Goal: Transaction & Acquisition: Obtain resource

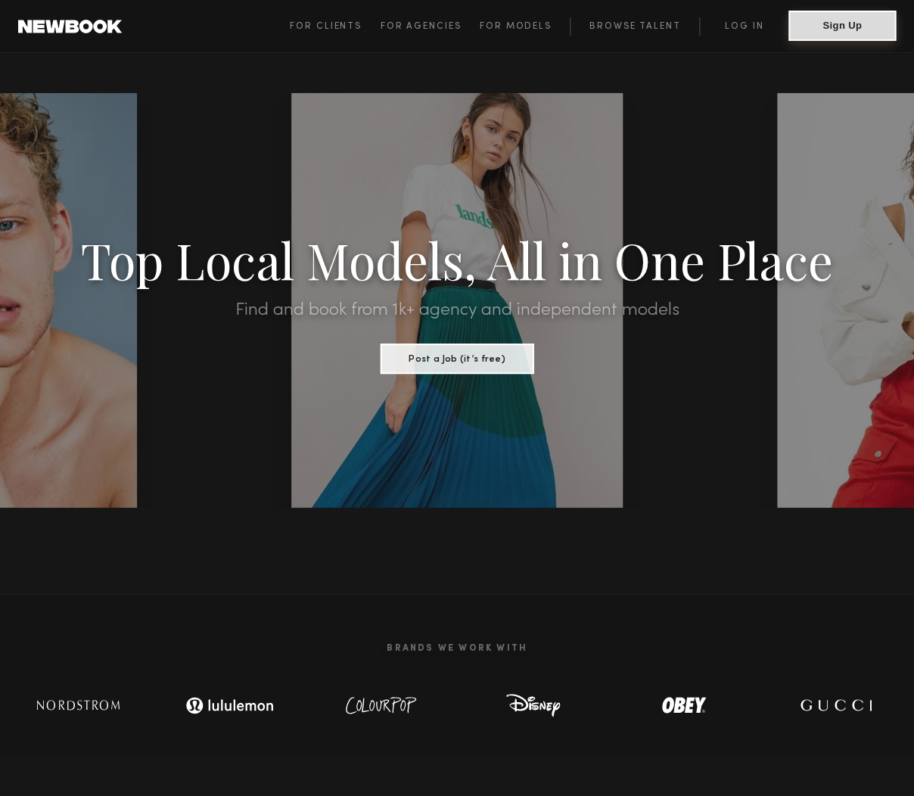
click at [838, 26] on button "Sign Up" at bounding box center [841, 26] width 107 height 30
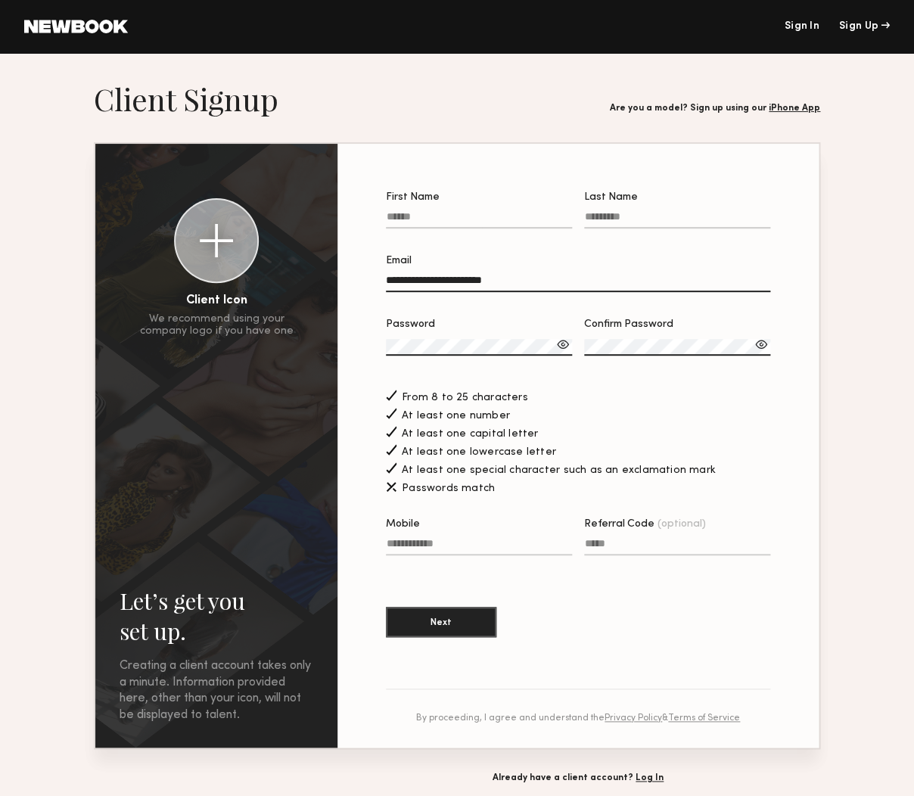
click at [802, 27] on link "Sign In" at bounding box center [800, 26] width 35 height 11
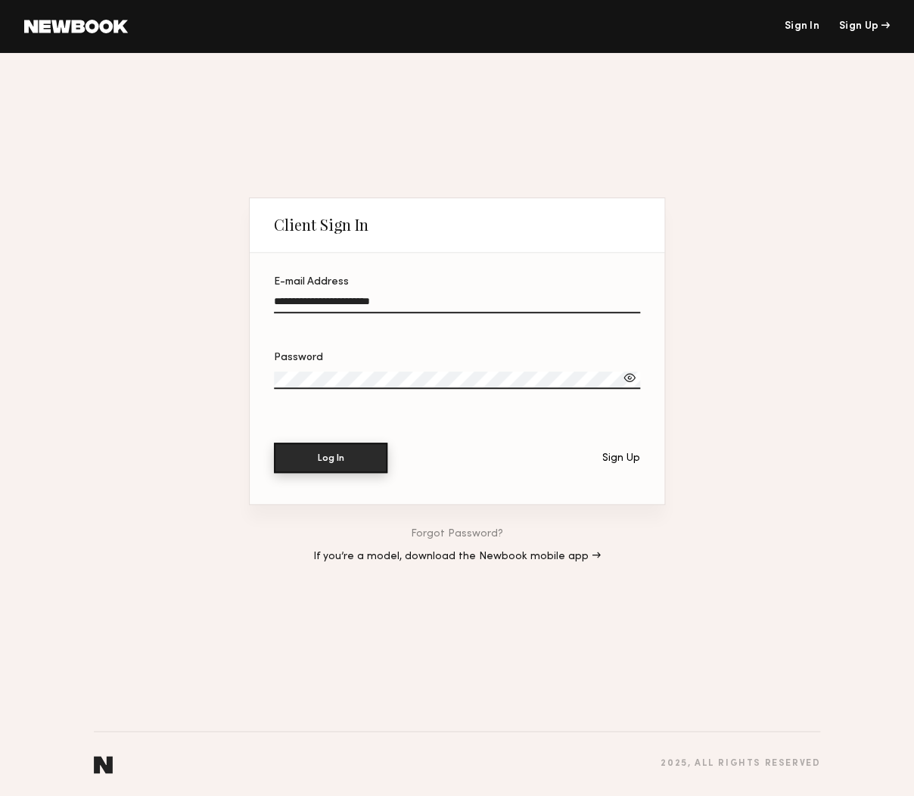
click at [354, 464] on button "Log In" at bounding box center [330, 457] width 113 height 30
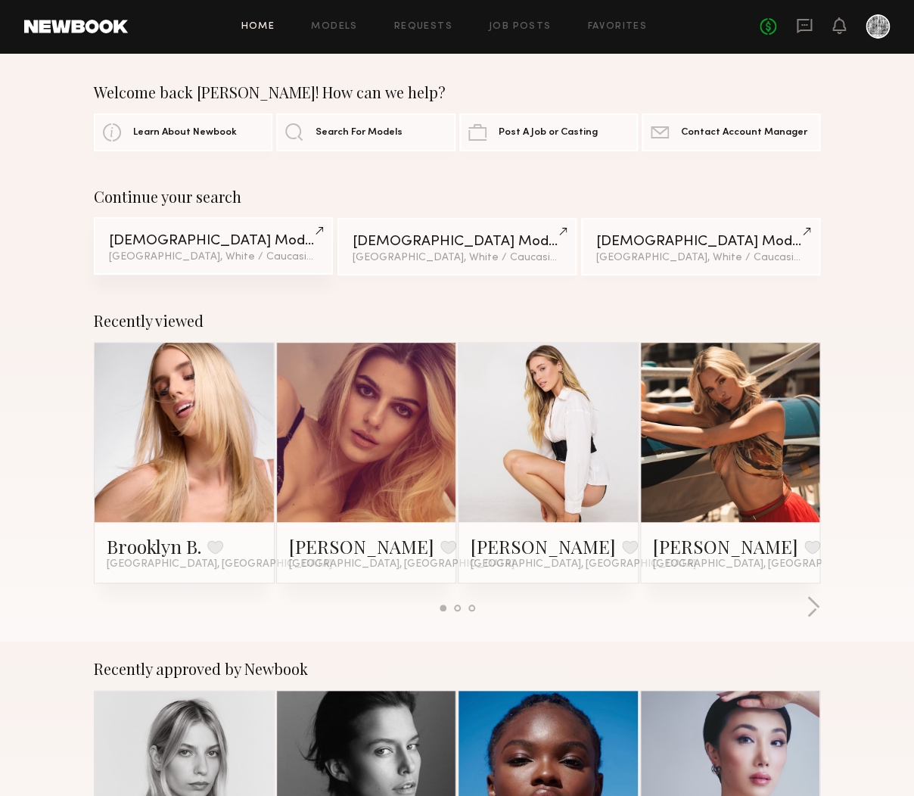
click at [190, 238] on div "[DEMOGRAPHIC_DATA] Models" at bounding box center [213, 241] width 209 height 14
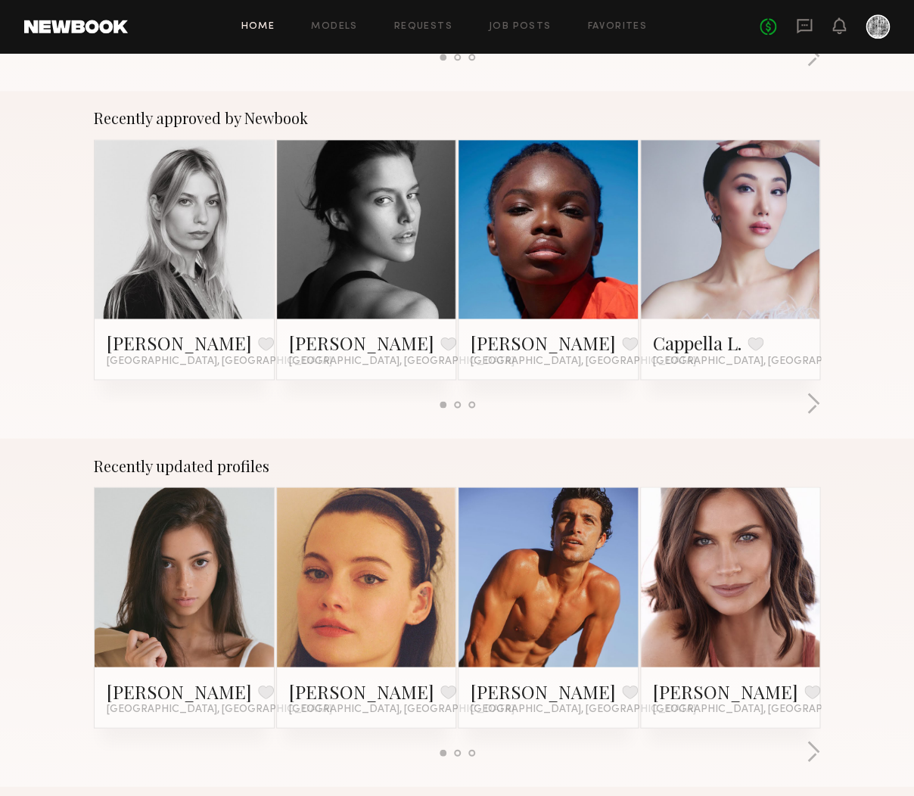
scroll to position [1122, 0]
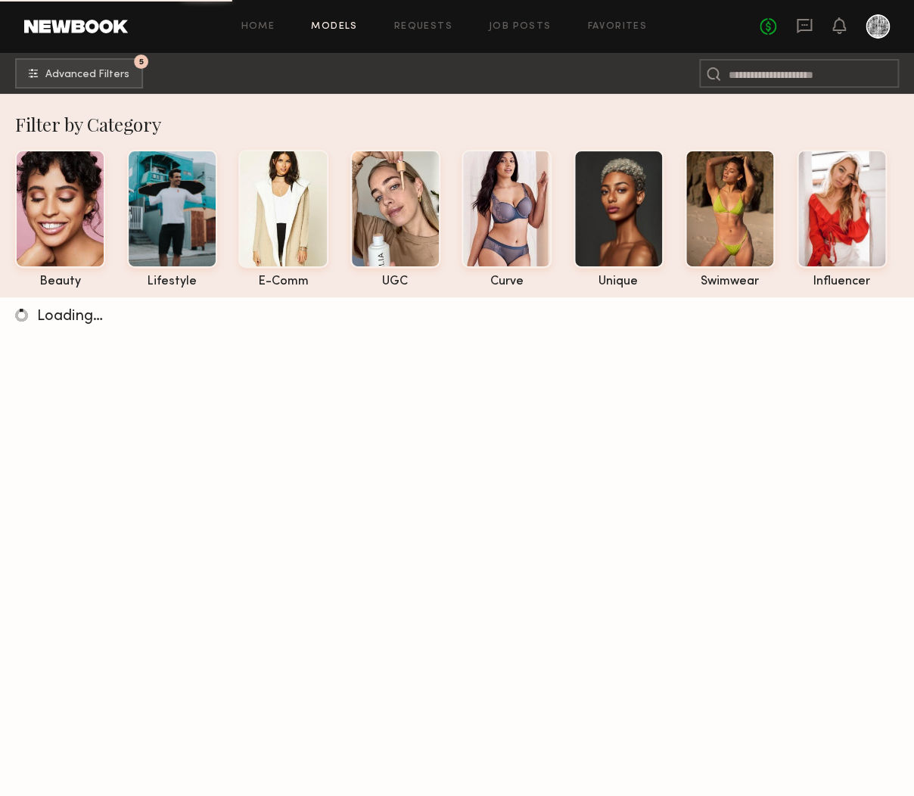
scroll to position [4, 0]
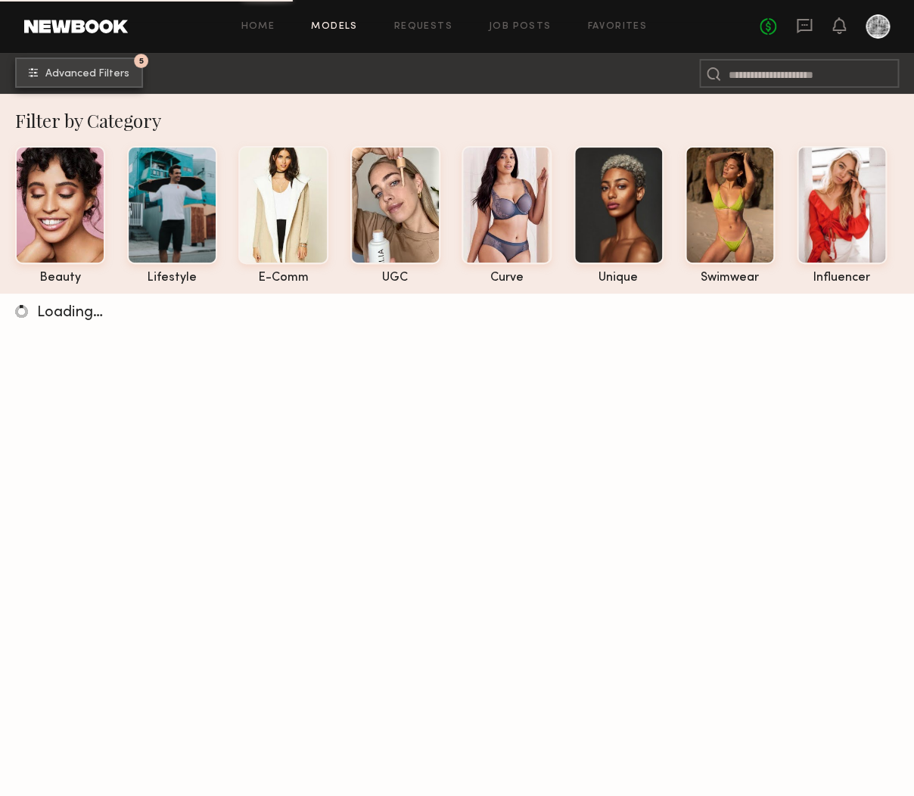
click at [75, 71] on span "Advanced Filters" at bounding box center [87, 74] width 84 height 11
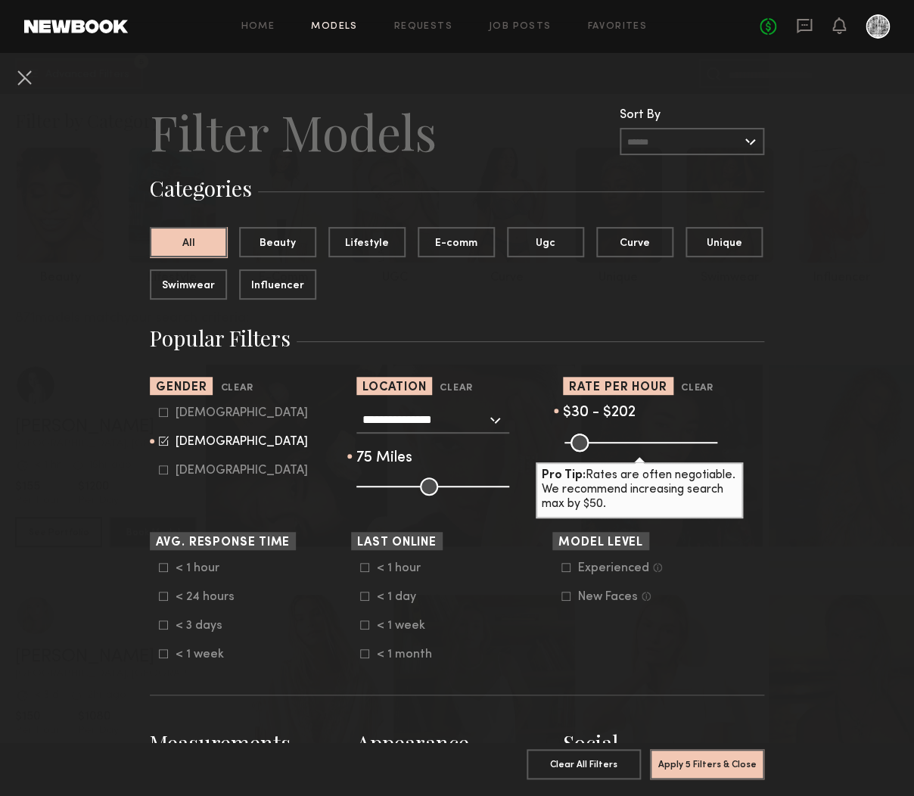
drag, startPoint x: 432, startPoint y: 483, endPoint x: 465, endPoint y: 483, distance: 33.3
type input "**"
click at [465, 483] on input "range" at bounding box center [432, 486] width 153 height 18
click at [363, 620] on icon at bounding box center [364, 624] width 9 height 9
drag, startPoint x: 621, startPoint y: 438, endPoint x: 638, endPoint y: 437, distance: 16.7
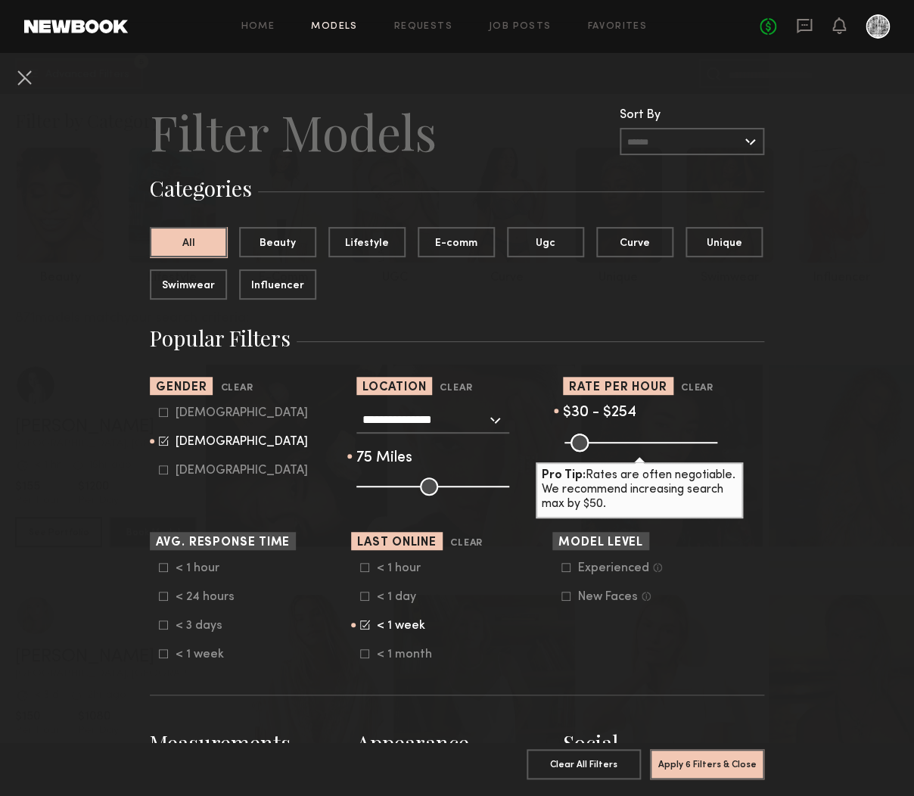
type input "***"
click at [638, 437] on input "range" at bounding box center [640, 442] width 153 height 18
click at [569, 591] on icon at bounding box center [565, 595] width 9 height 9
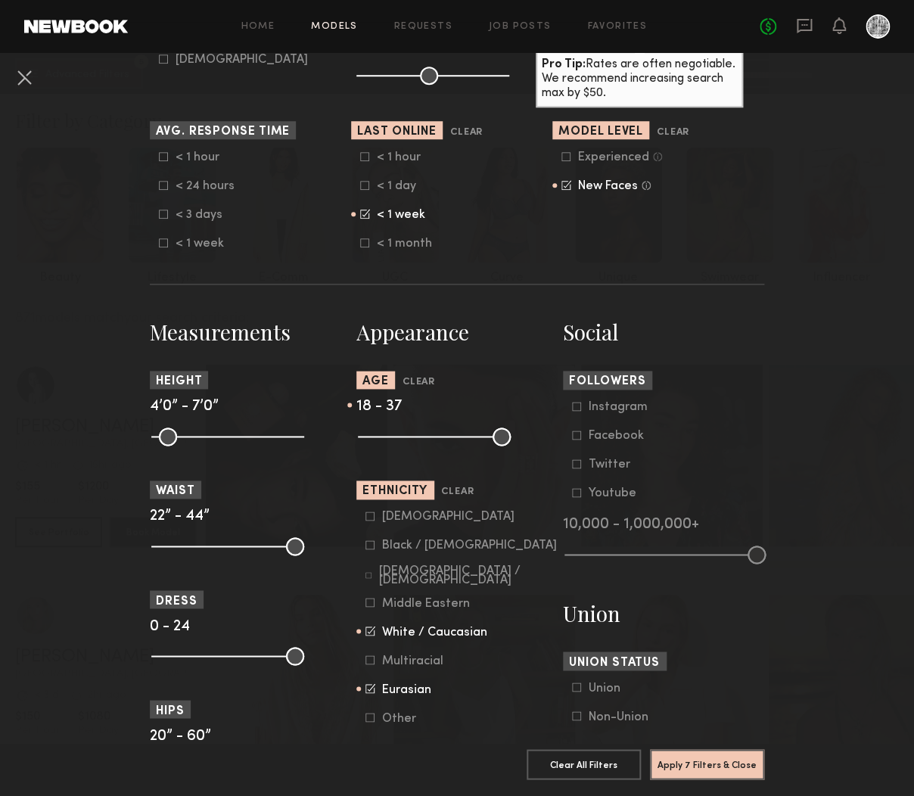
scroll to position [406, 0]
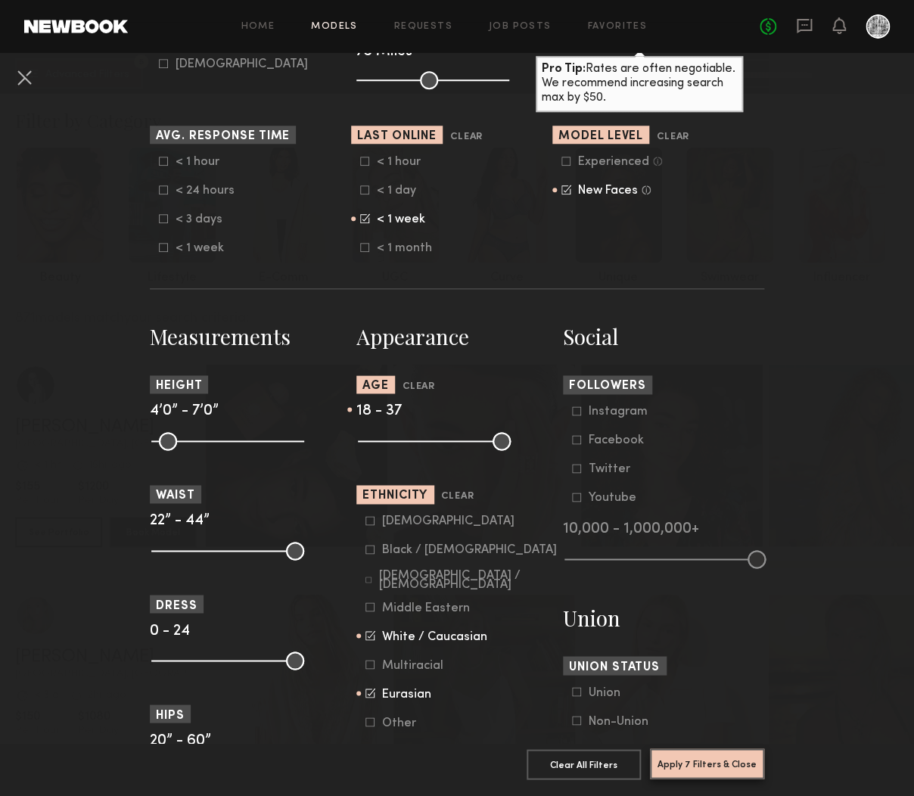
click at [708, 757] on button "Apply 7 Filters & Close" at bounding box center [707, 763] width 114 height 30
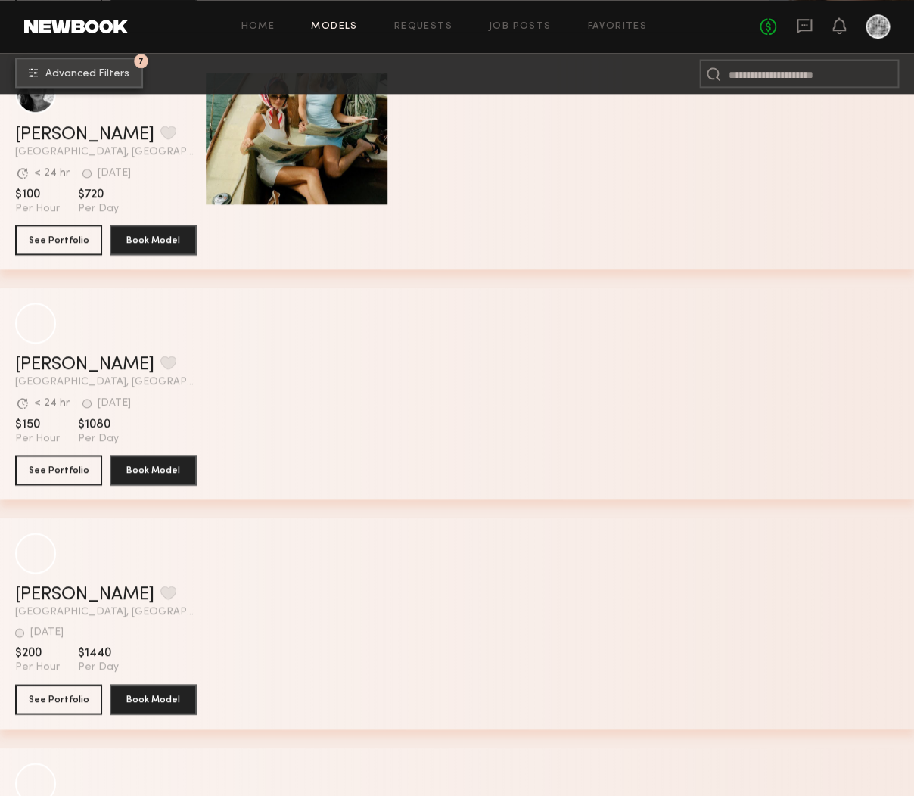
scroll to position [528, 0]
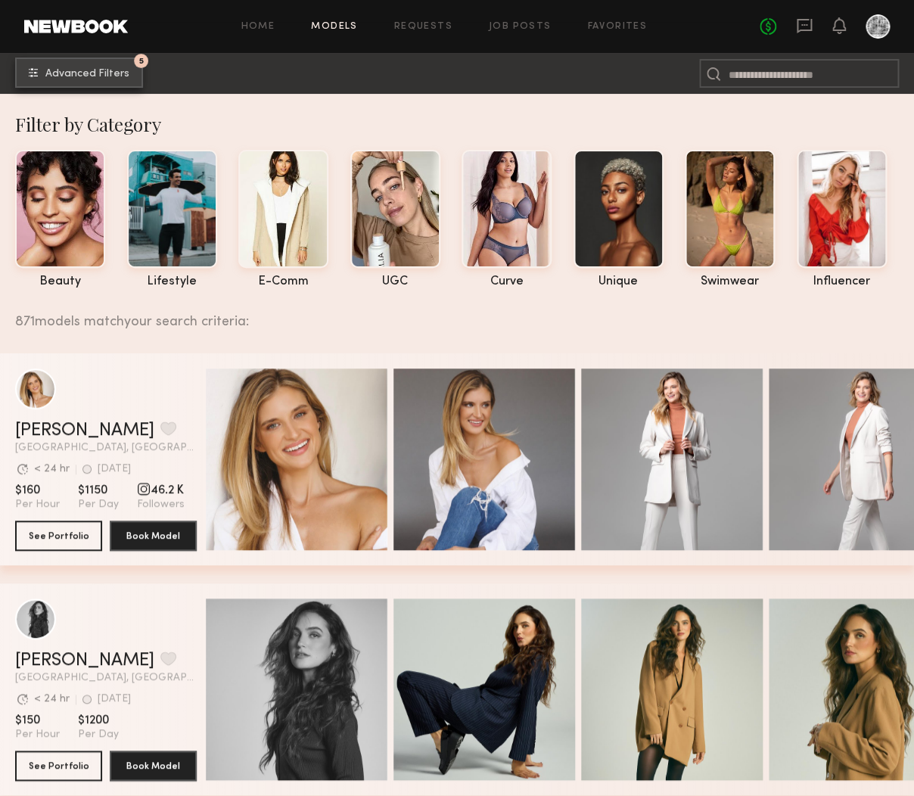
click at [94, 68] on button "5 Advanced Filters" at bounding box center [79, 72] width 128 height 30
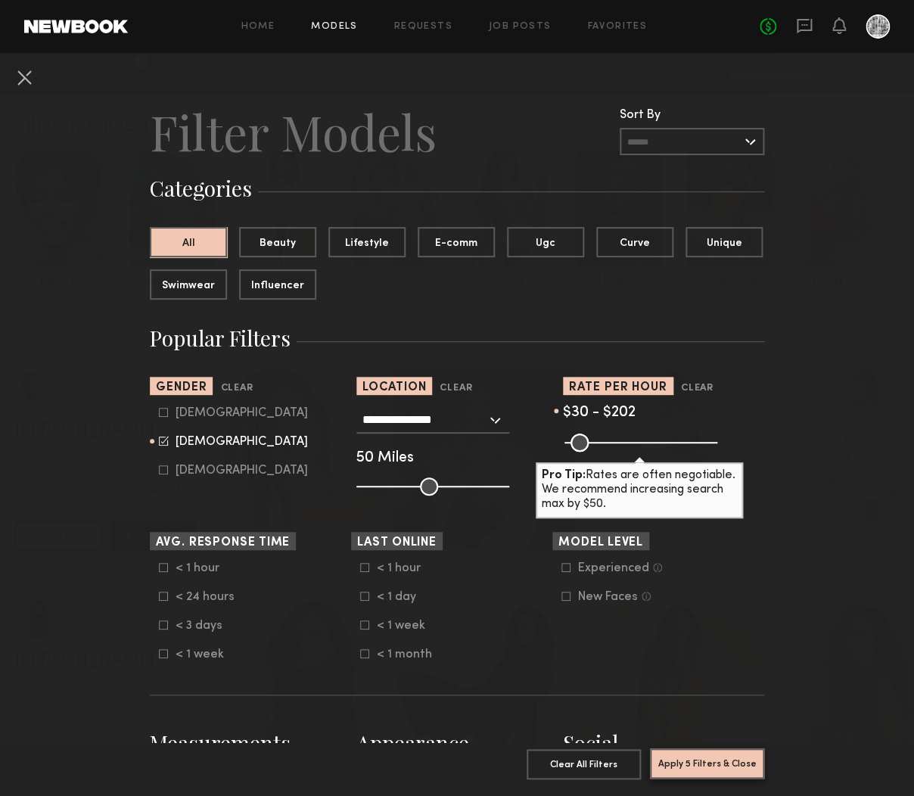
click at [725, 768] on button "Apply 5 Filters & Close" at bounding box center [707, 763] width 114 height 30
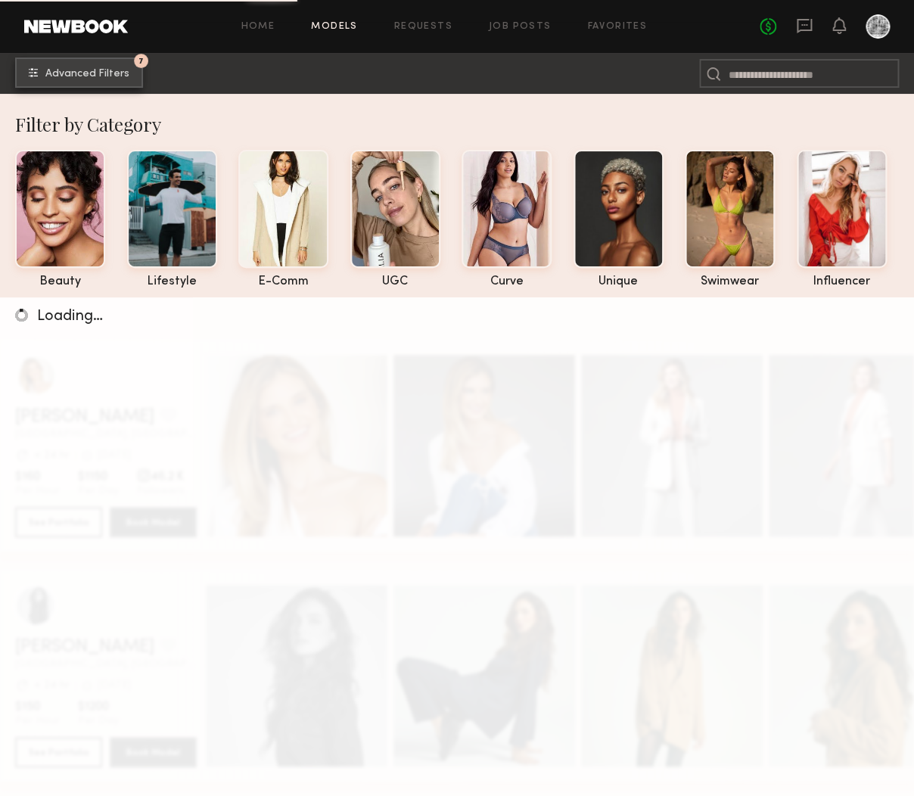
click at [68, 70] on span "Advanced Filters" at bounding box center [87, 74] width 84 height 11
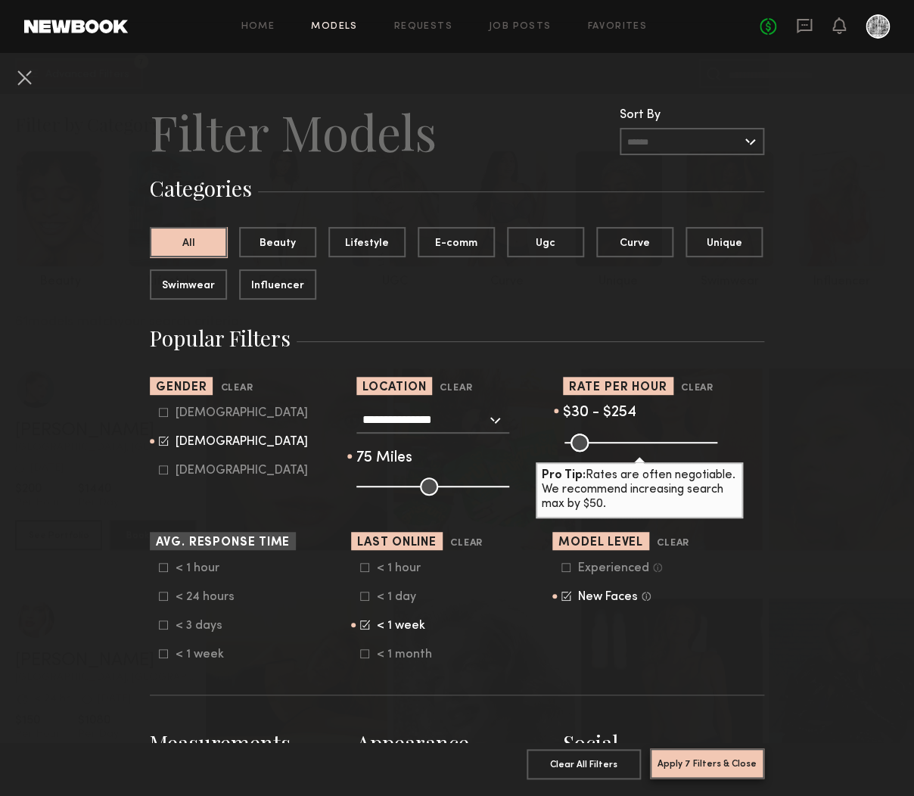
click at [729, 761] on button "Apply 7 Filters & Close" at bounding box center [707, 763] width 114 height 30
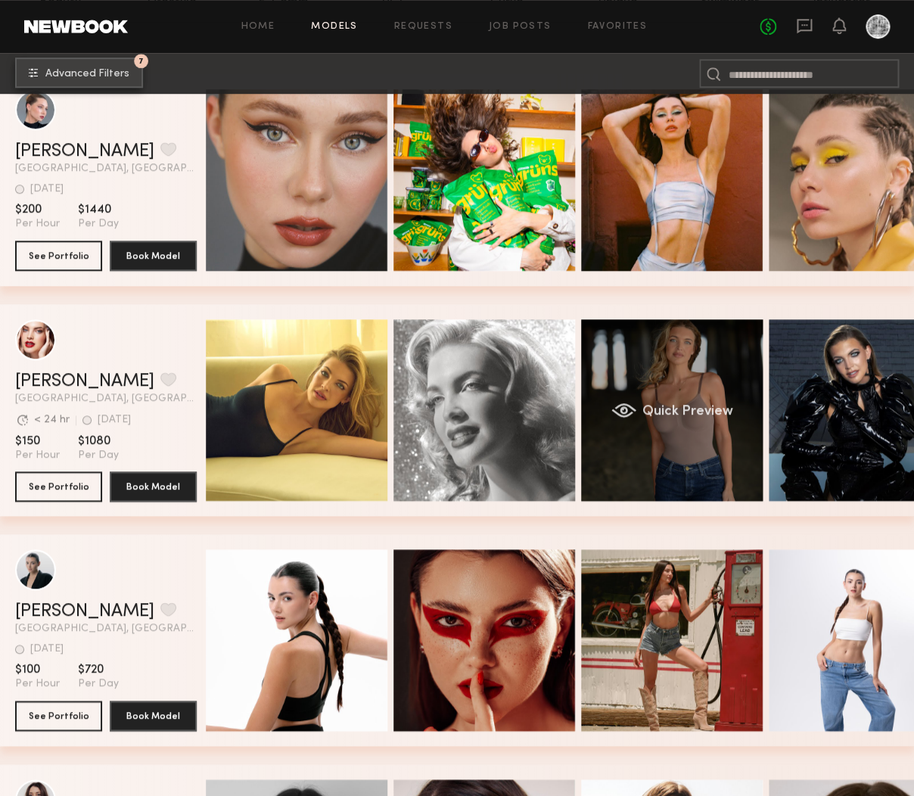
scroll to position [281, 0]
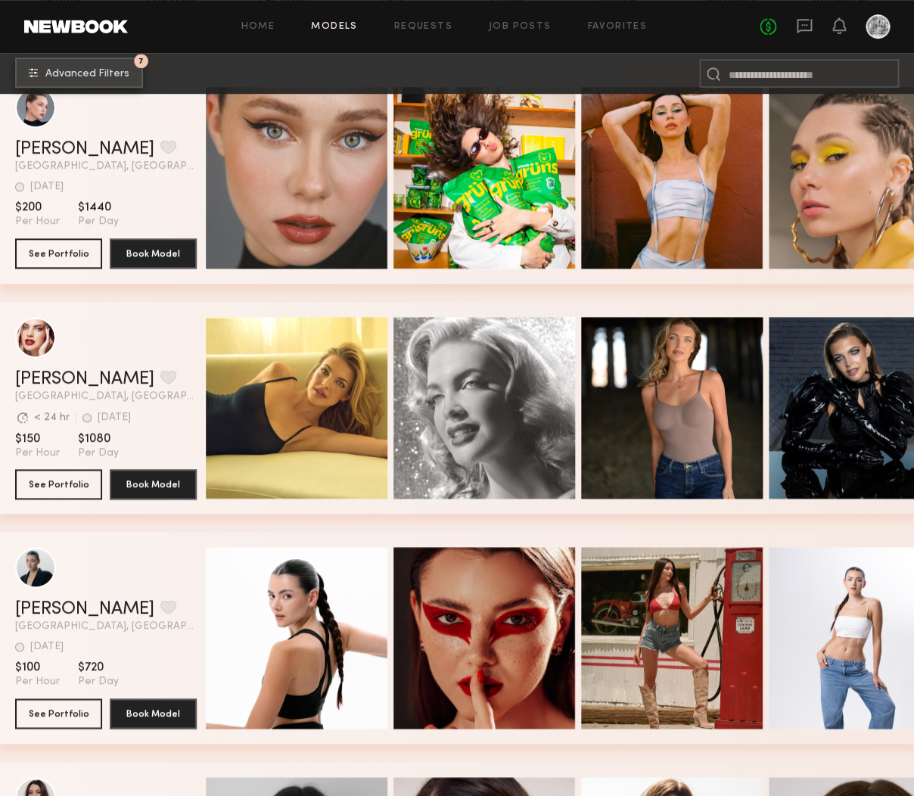
click at [57, 70] on span "Advanced Filters" at bounding box center [87, 74] width 84 height 11
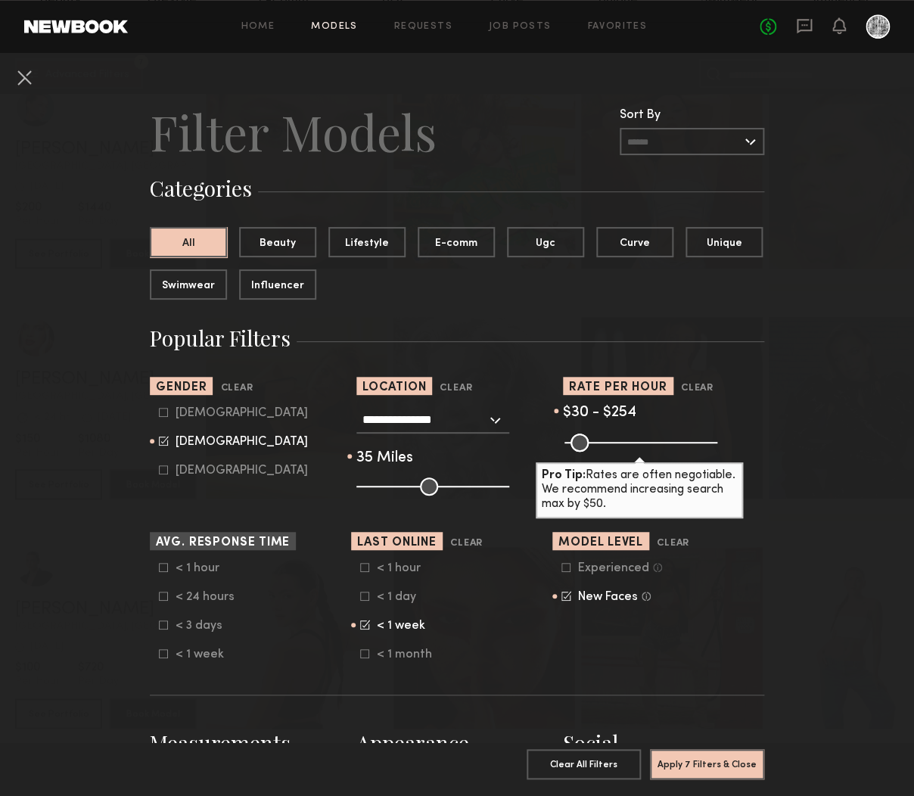
drag, startPoint x: 439, startPoint y: 486, endPoint x: 420, endPoint y: 484, distance: 19.0
type input "**"
click at [405, 491] on input "range" at bounding box center [432, 486] width 153 height 18
click at [569, 597] on icon at bounding box center [566, 596] width 10 height 10
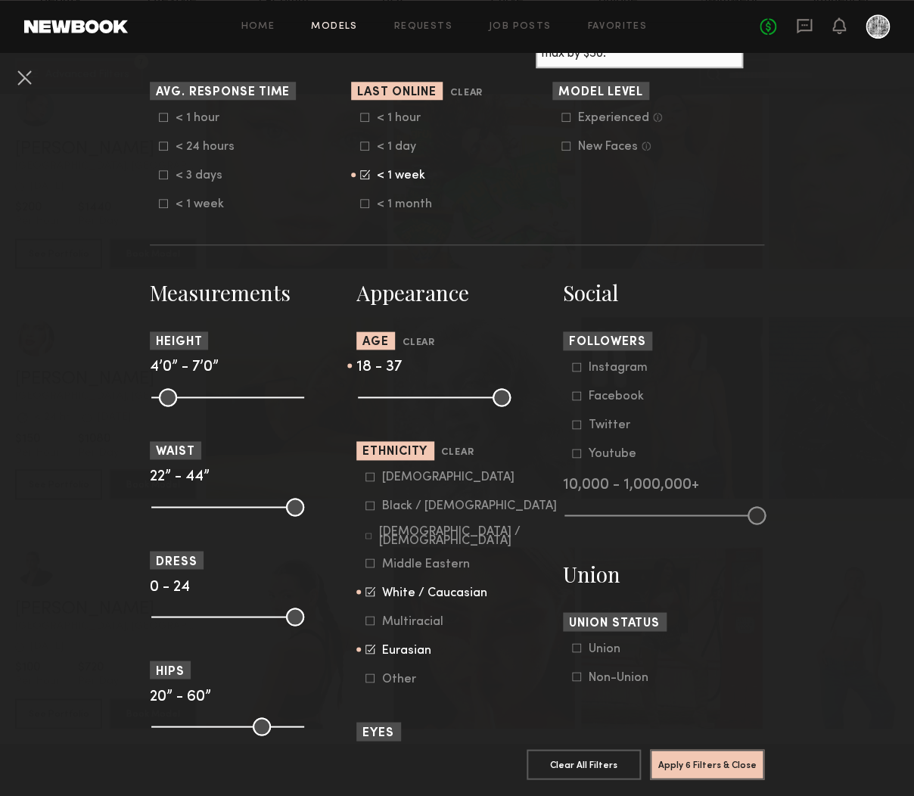
scroll to position [824, 0]
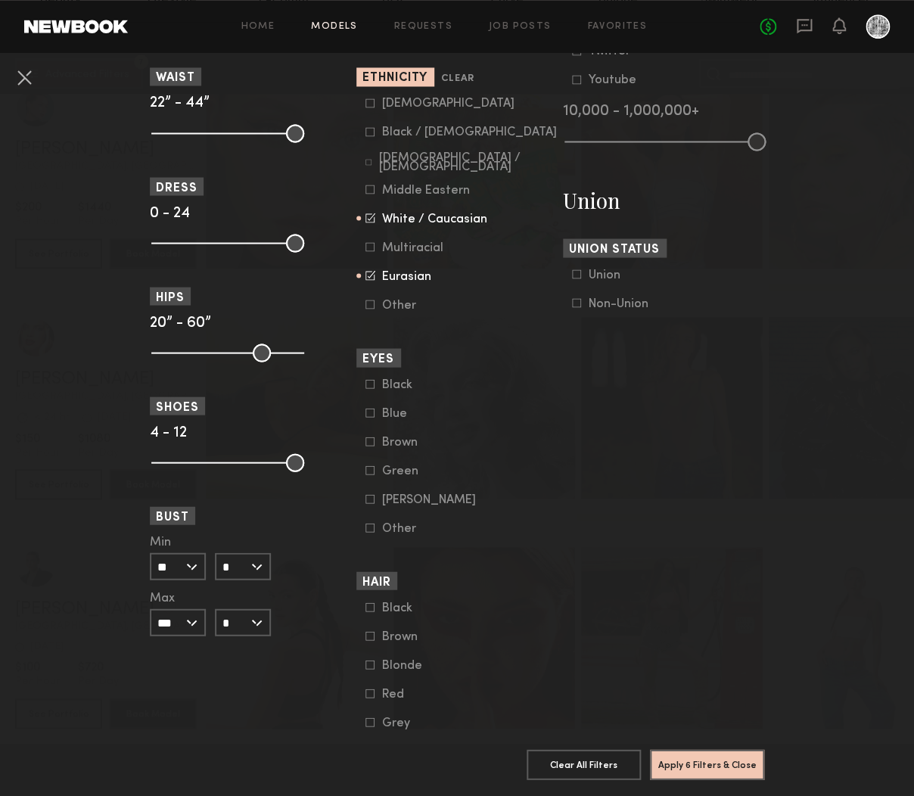
click at [375, 658] on common-framework-checkbox "Blonde" at bounding box center [461, 665] width 192 height 14
click at [368, 659] on icon at bounding box center [369, 663] width 9 height 9
click at [682, 766] on button "Apply 7 Filters & Close" at bounding box center [707, 763] width 114 height 30
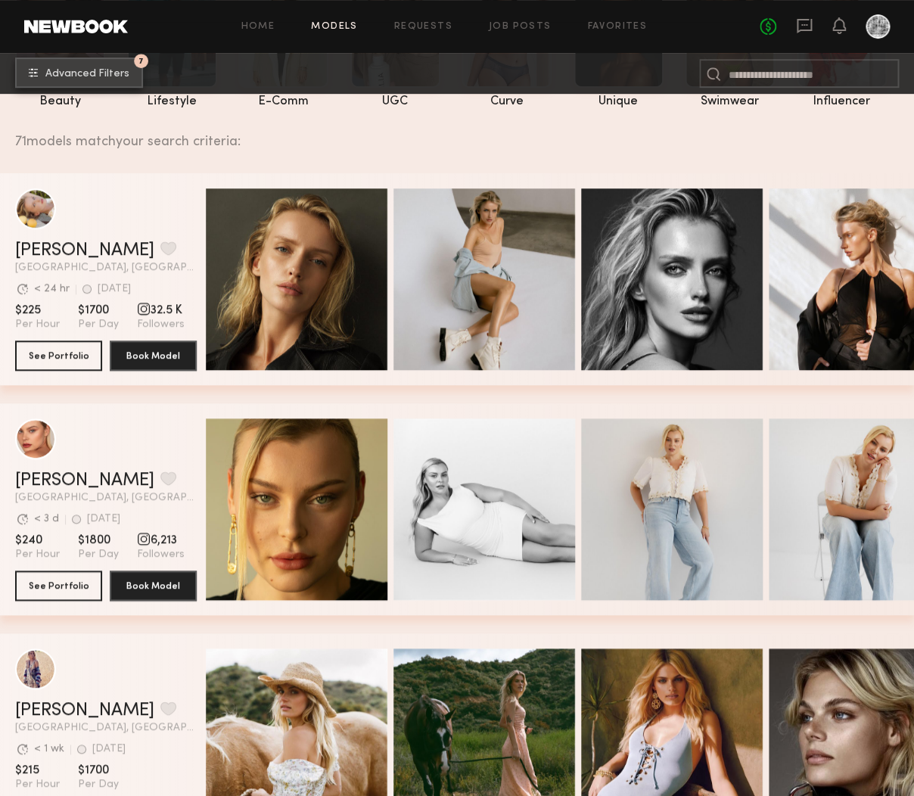
scroll to position [178, 0]
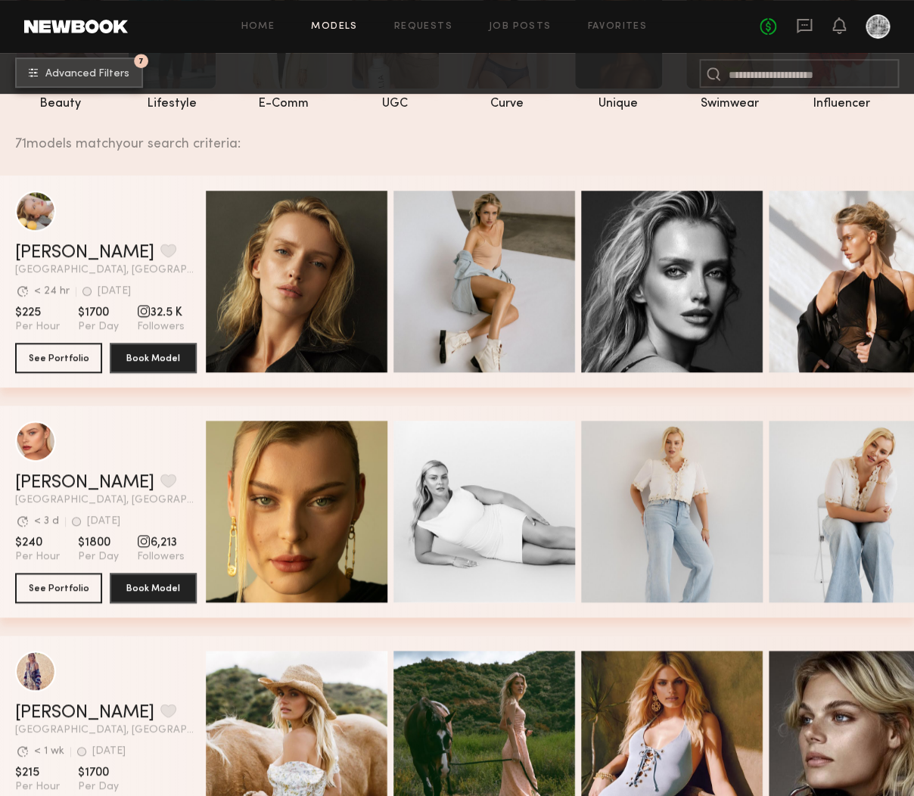
click at [109, 76] on span "Advanced Filters" at bounding box center [87, 74] width 84 height 11
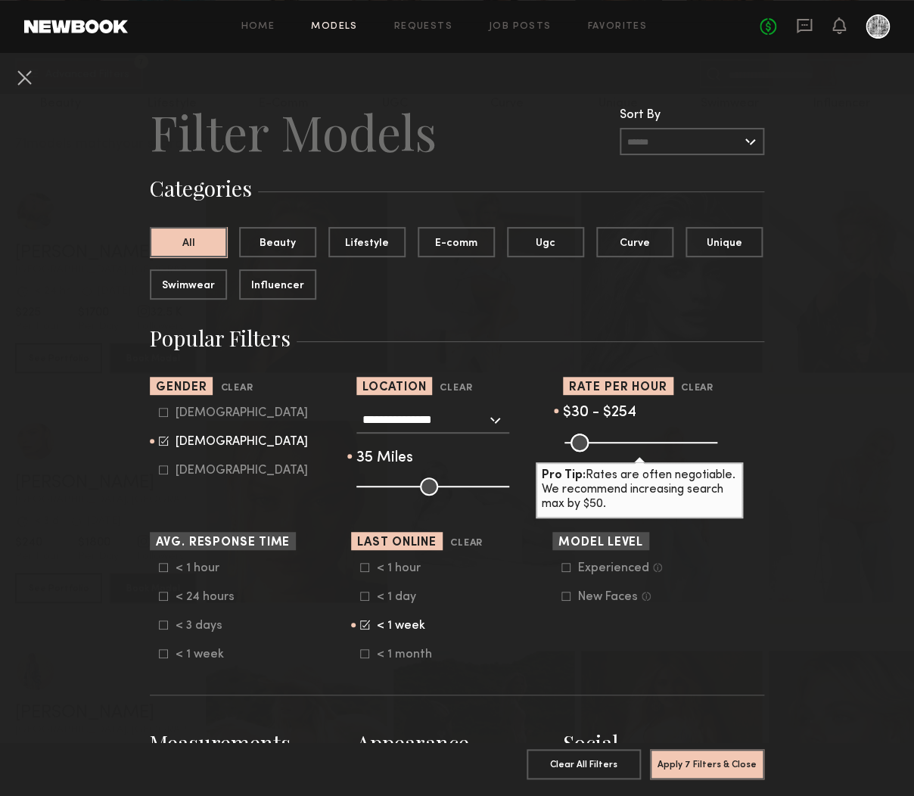
click at [573, 594] on label "New Faces Talent we’ve deemed to be in the early stages of their professional c…" at bounding box center [605, 595] width 89 height 9
click at [691, 765] on button "Apply 8 Filters & Close" at bounding box center [707, 763] width 114 height 30
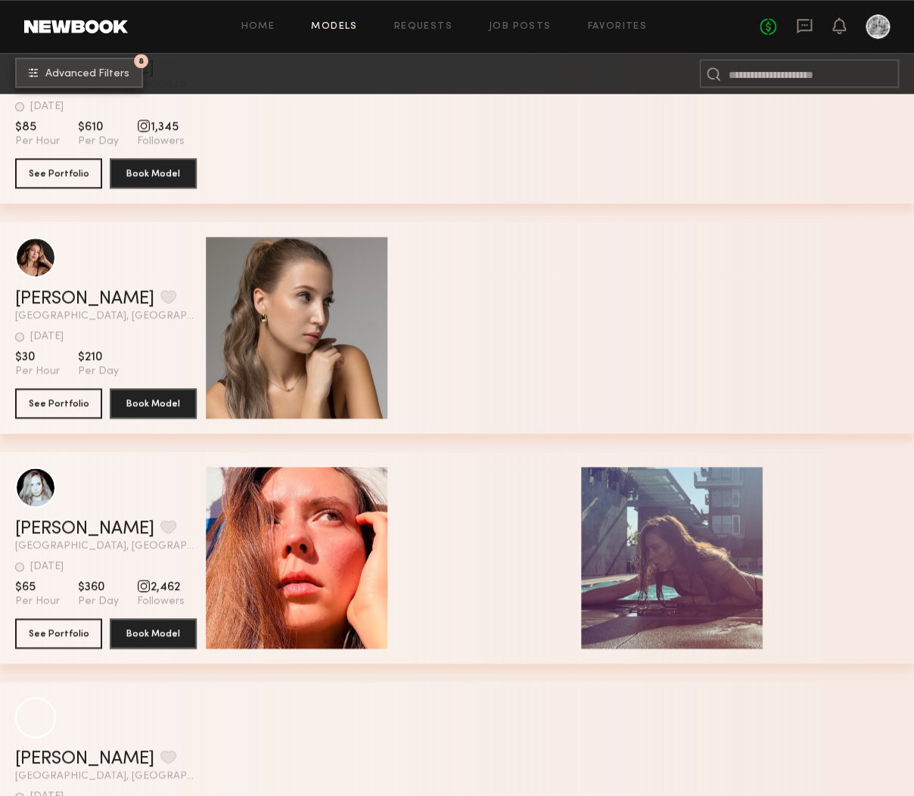
scroll to position [4396, 0]
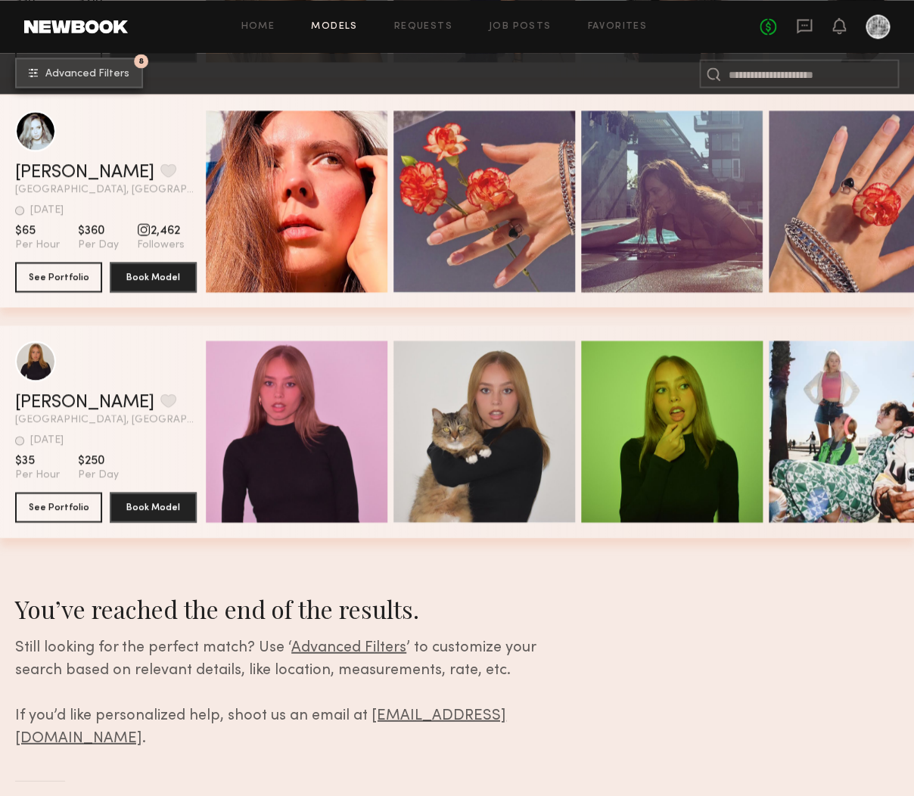
click at [47, 73] on button "8 Advanced Filters" at bounding box center [79, 72] width 128 height 30
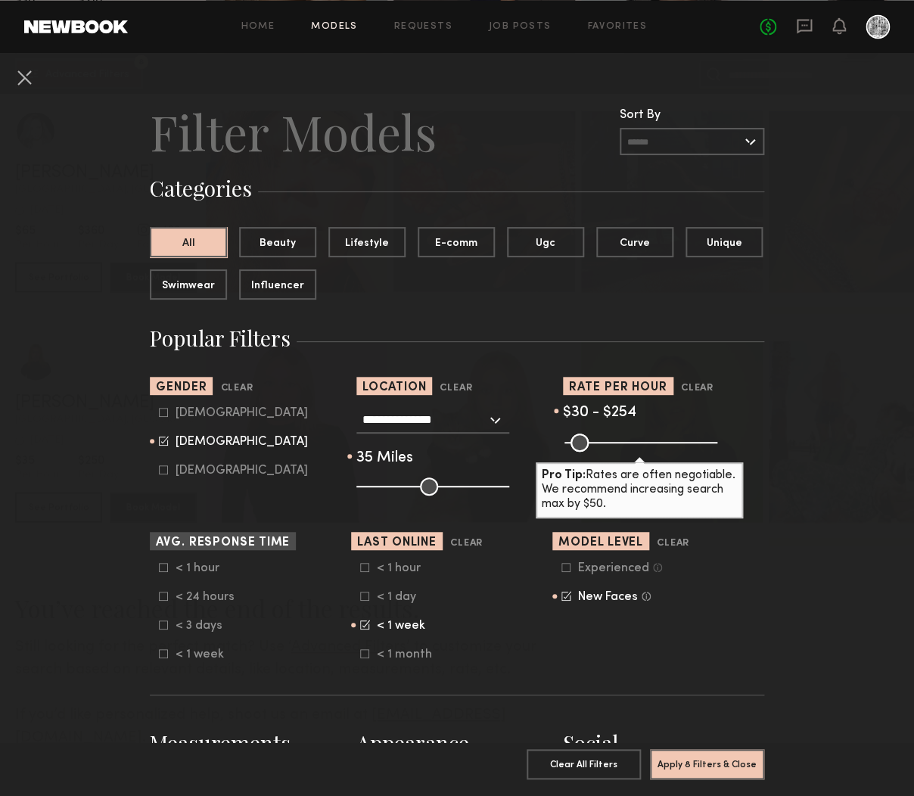
click at [576, 593] on label "New Faces Talent we’ve deemed to be in the early stages of their professional c…" at bounding box center [605, 595] width 89 height 9
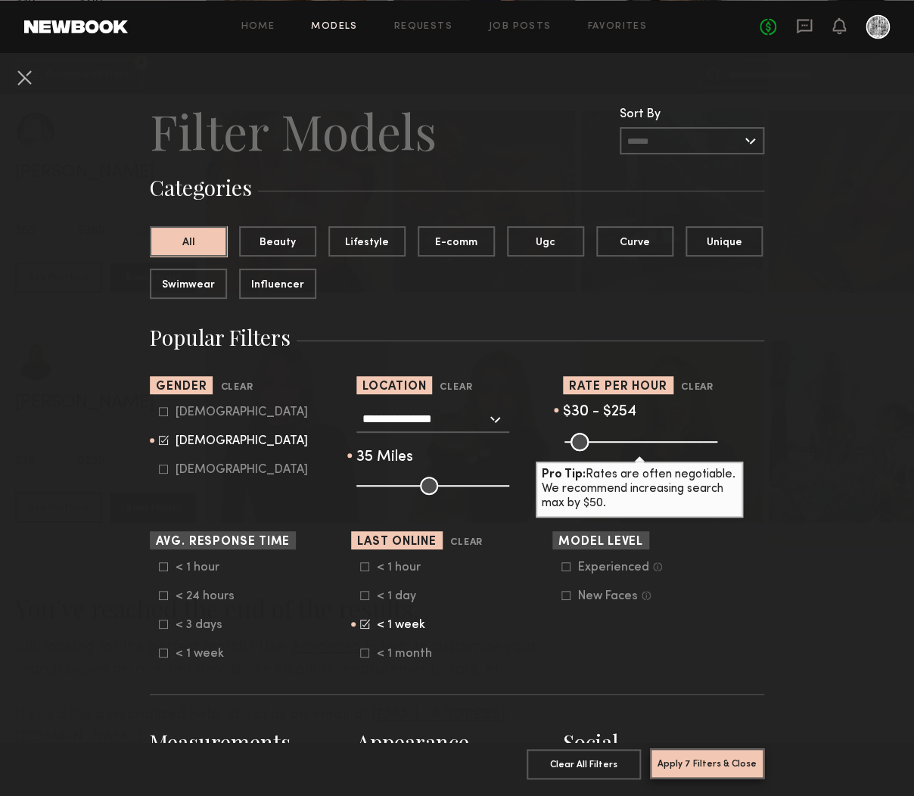
scroll to position [1, 0]
click at [725, 778] on common-button "Apply 7 Filters & Close" at bounding box center [707, 769] width 114 height 41
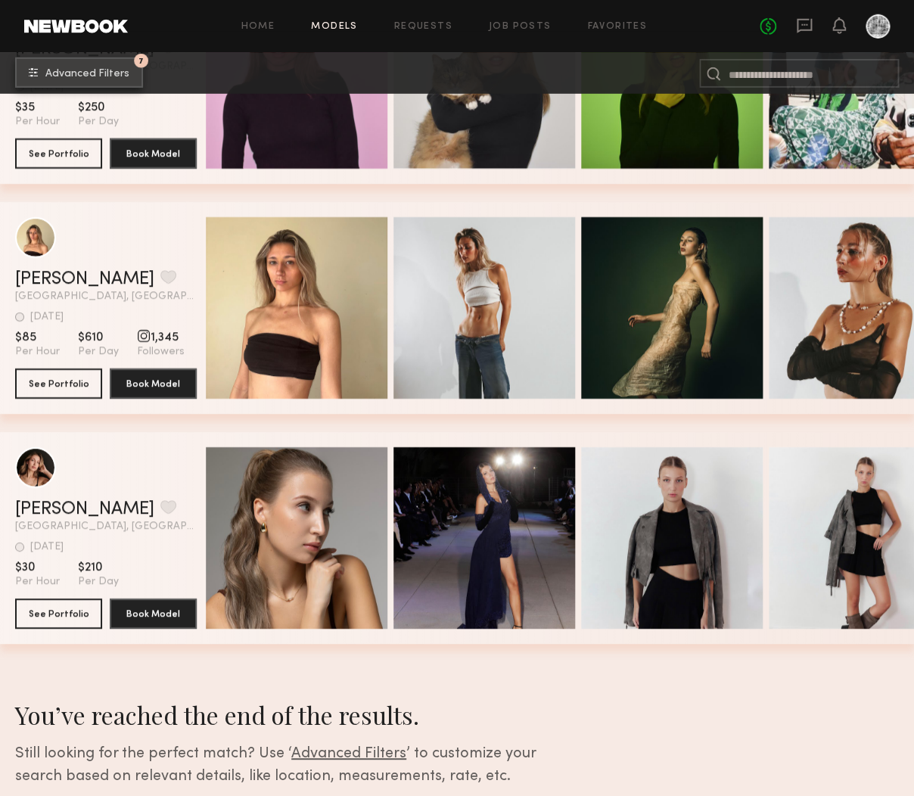
scroll to position [16121, 0]
